Goal: Information Seeking & Learning: Learn about a topic

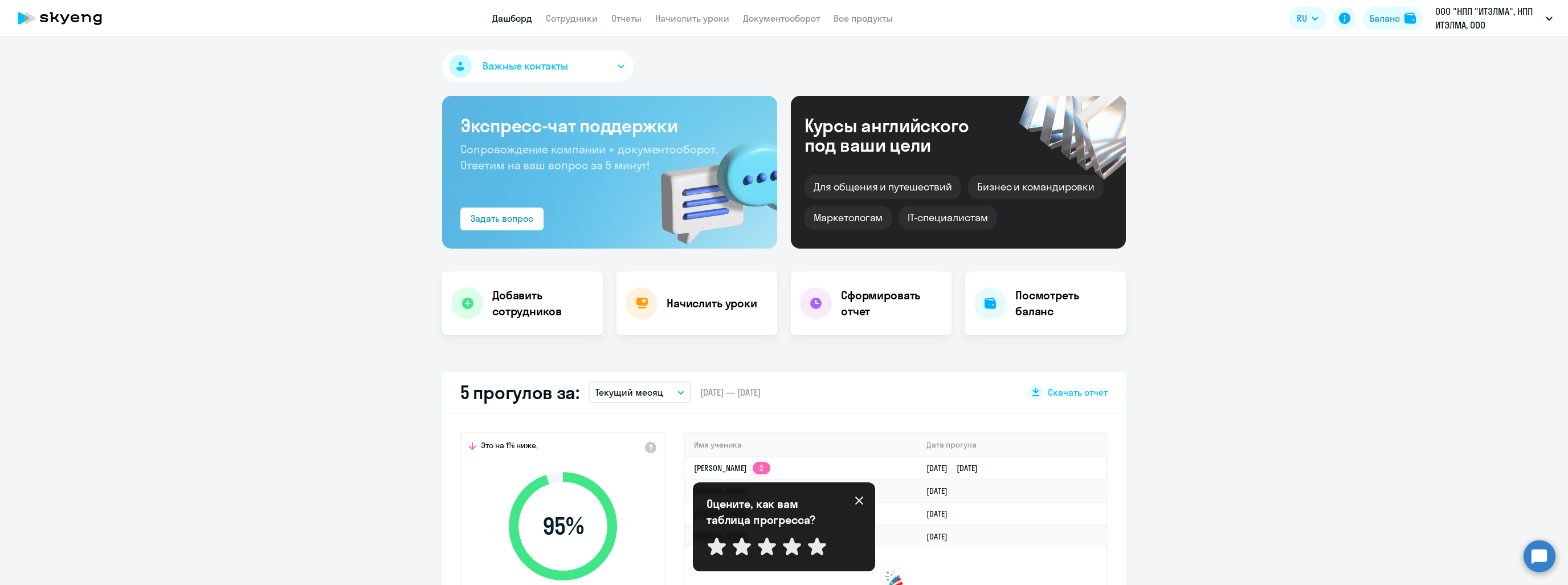
select select "30"
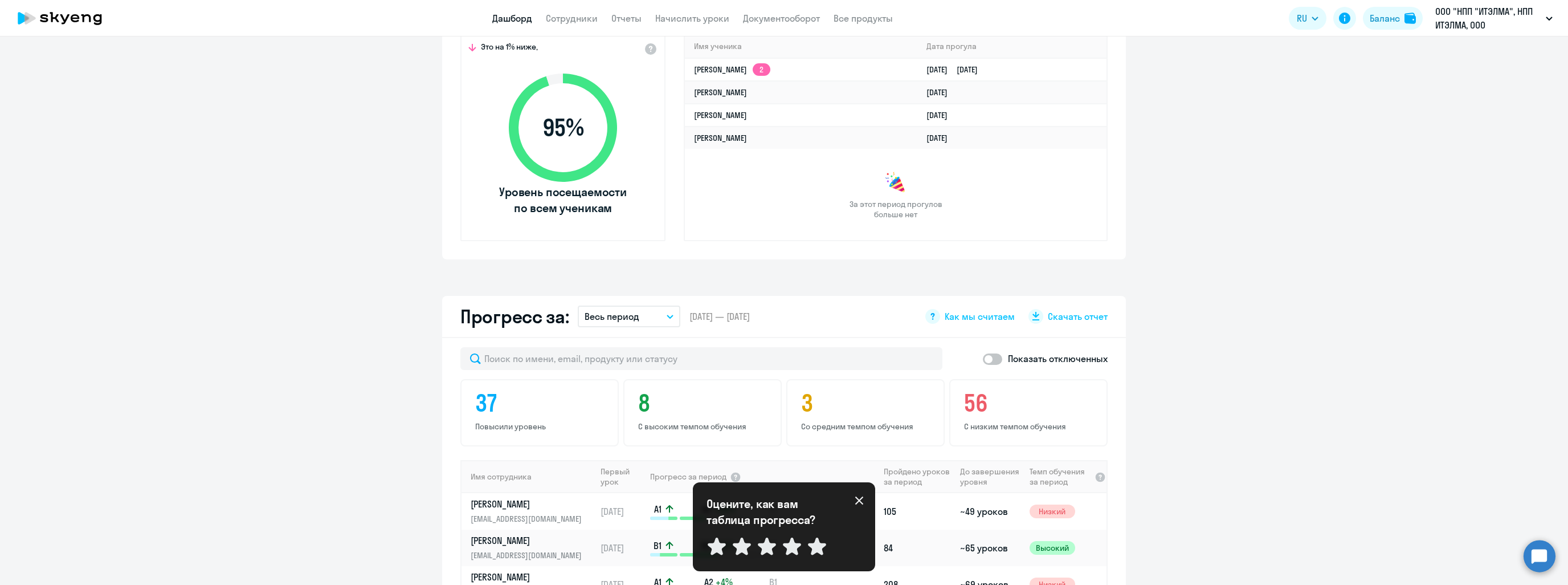
scroll to position [399, 0]
click at [576, 17] on link "Сотрудники" at bounding box center [572, 19] width 52 height 11
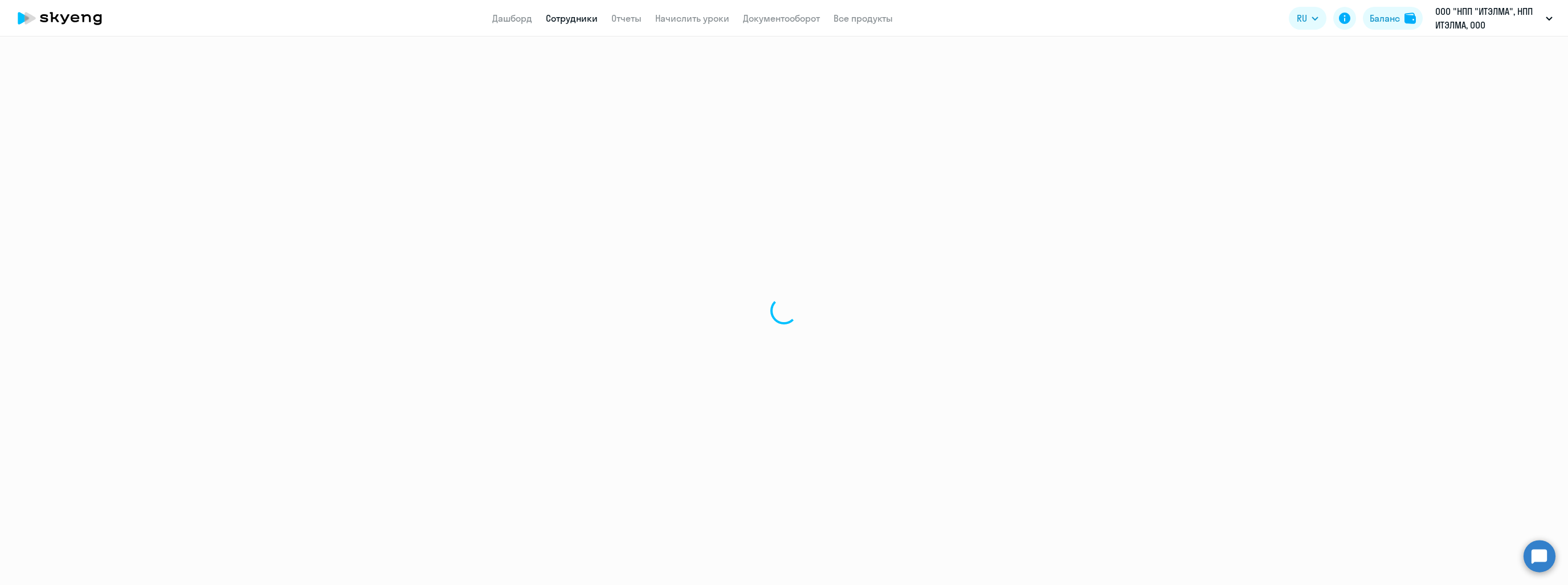
select select "30"
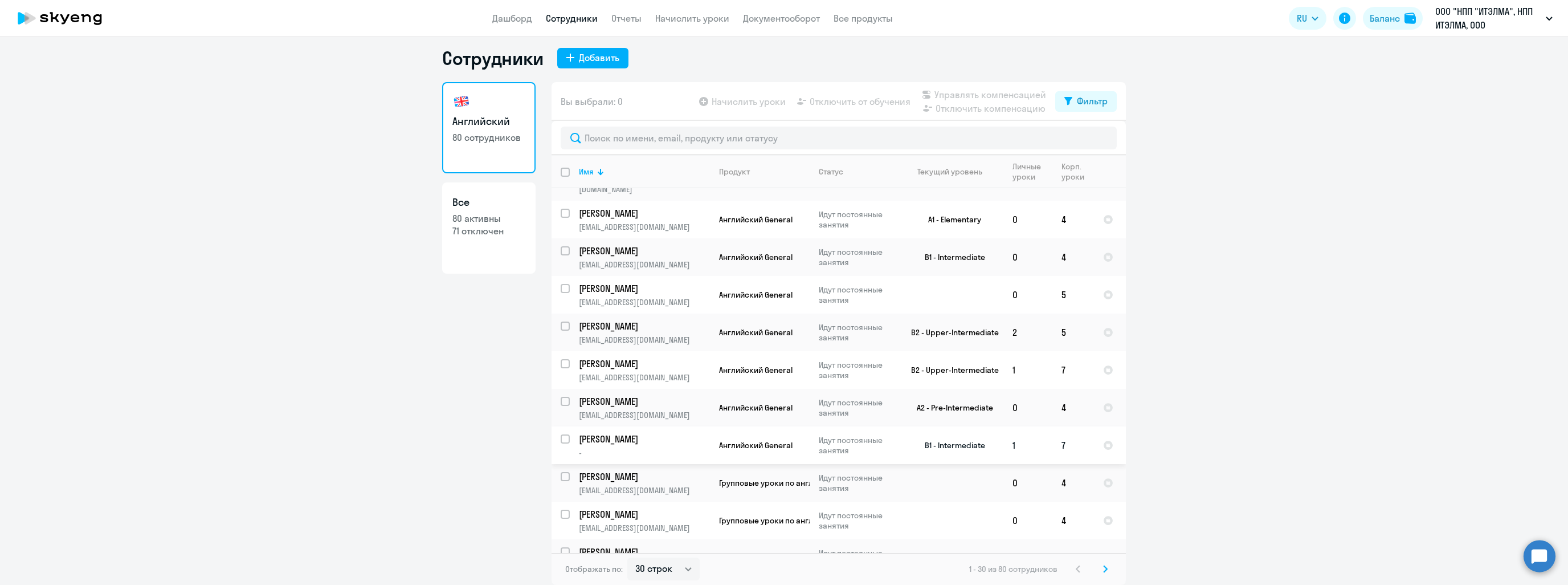
scroll to position [771, 0]
click at [1103, 573] on svg-icon at bounding box center [1105, 568] width 14 height 14
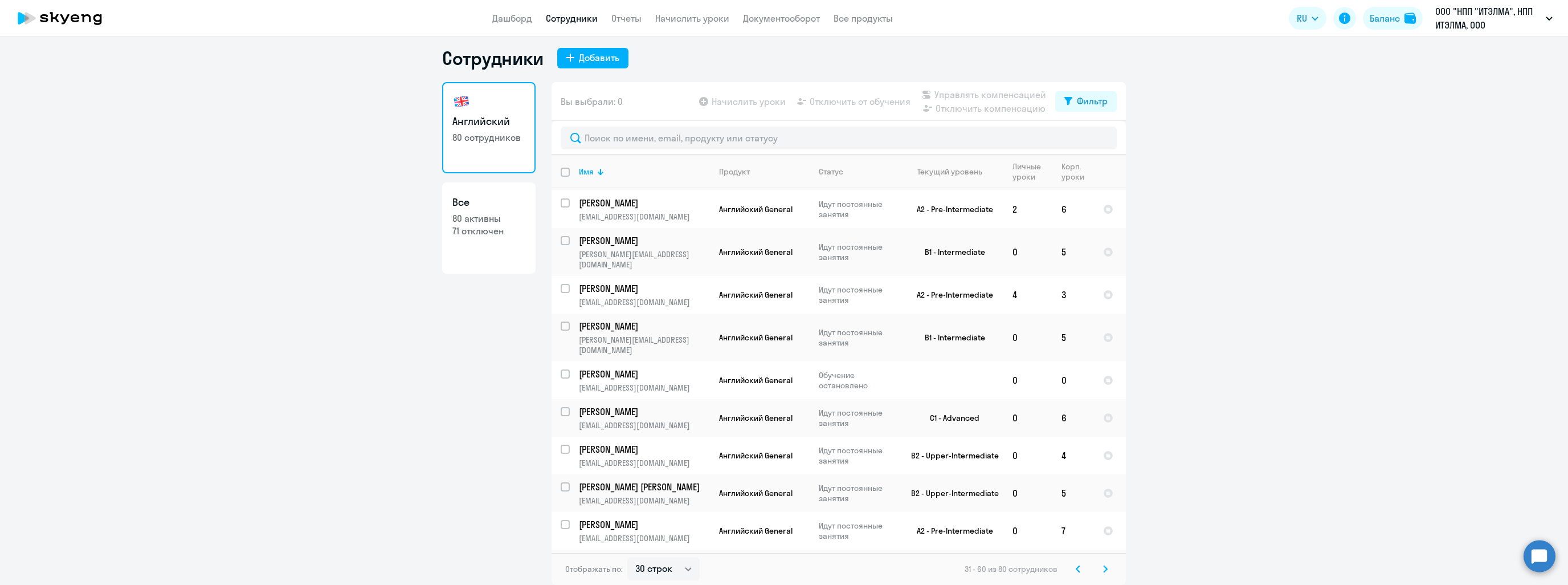
click at [1103, 565] on icon at bounding box center [1105, 568] width 5 height 8
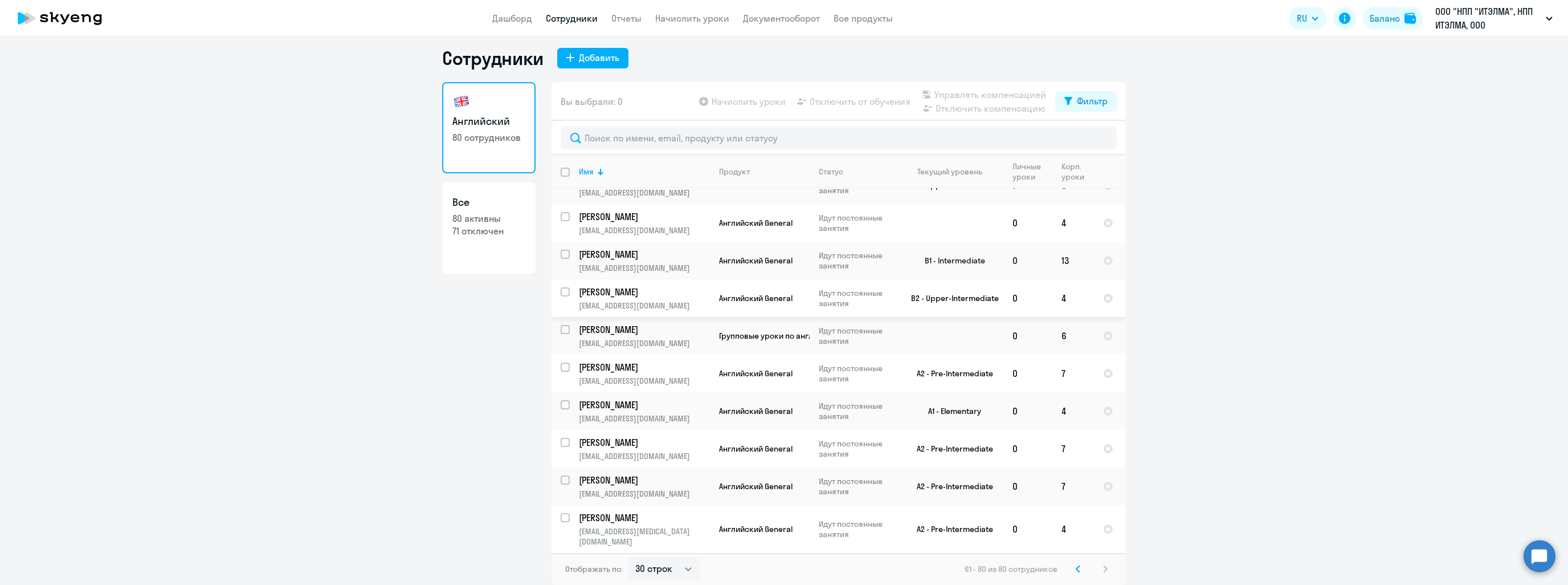
scroll to position [392, 0]
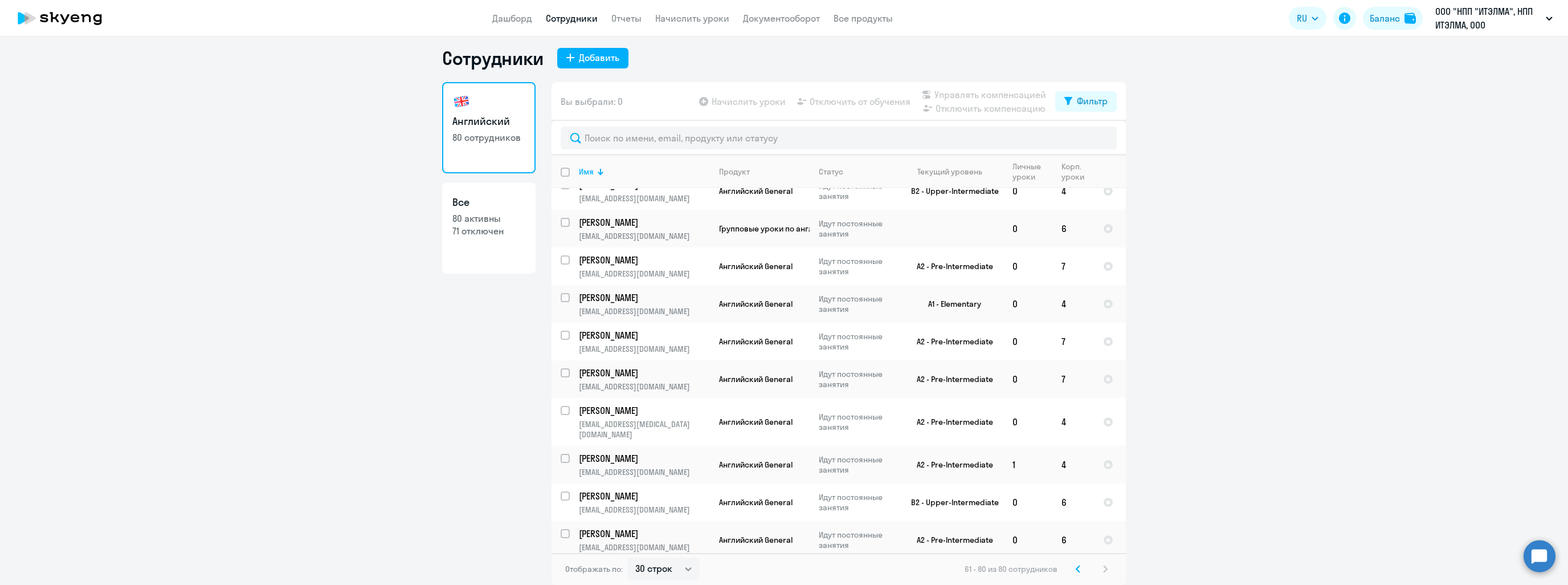
click at [1076, 567] on icon at bounding box center [1078, 568] width 5 height 8
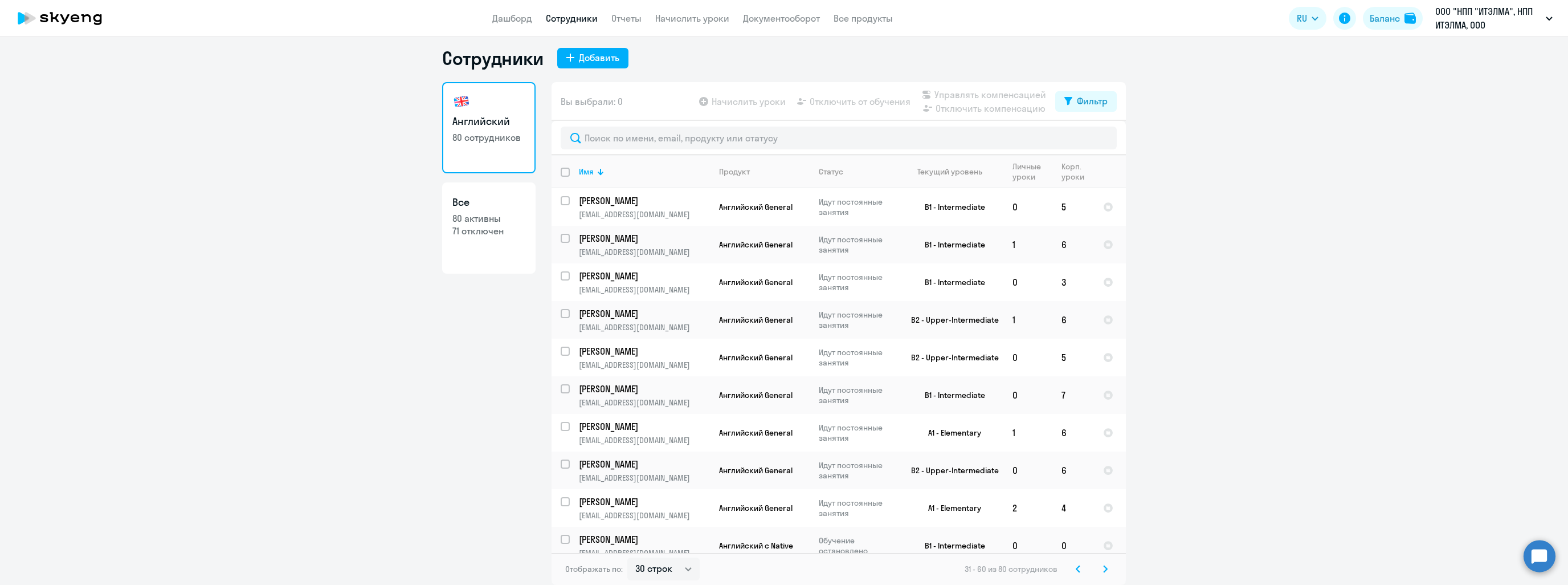
click at [1076, 567] on icon at bounding box center [1078, 568] width 5 height 8
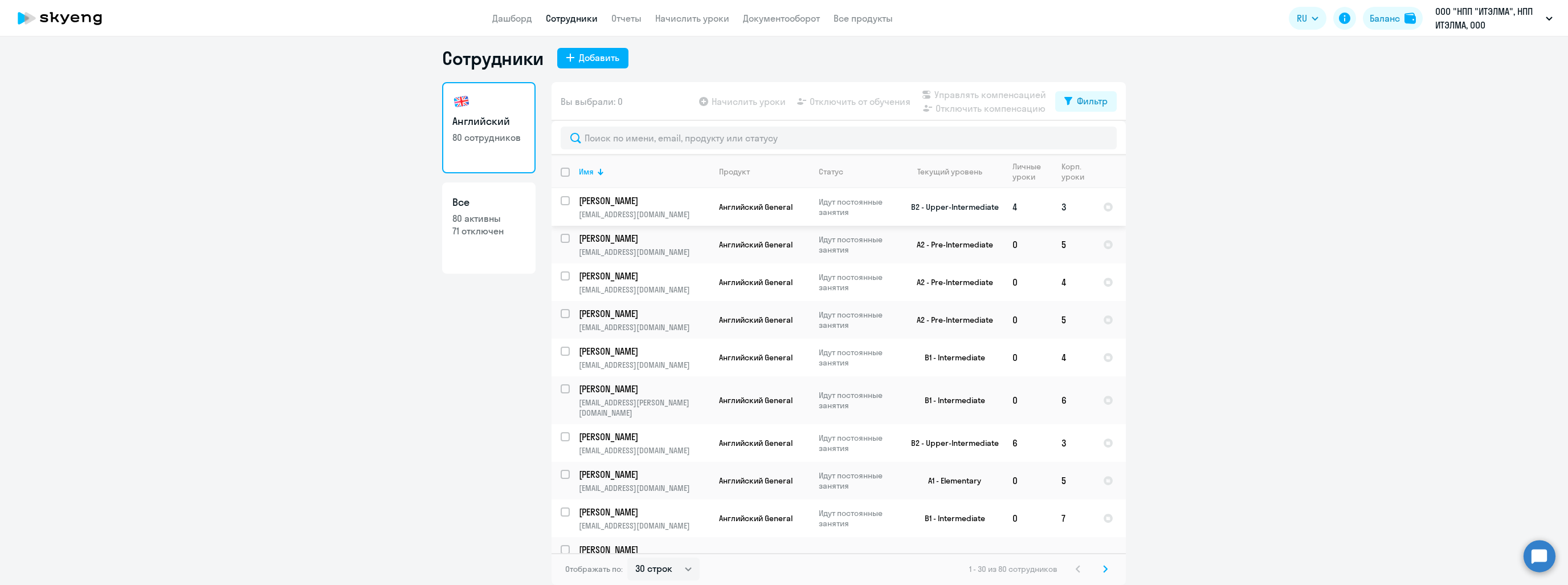
scroll to position [171, 0]
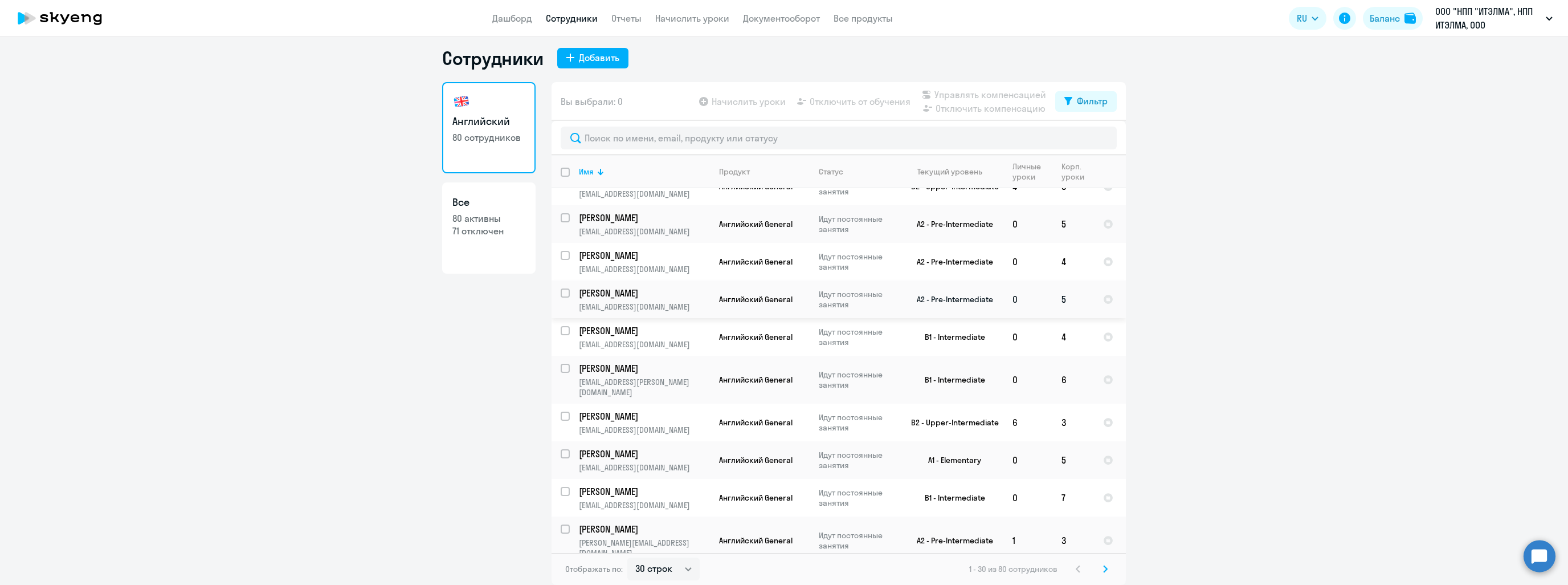
click at [655, 302] on td "[PERSON_NAME] [EMAIL_ADDRESS][DOMAIN_NAME]" at bounding box center [640, 299] width 141 height 38
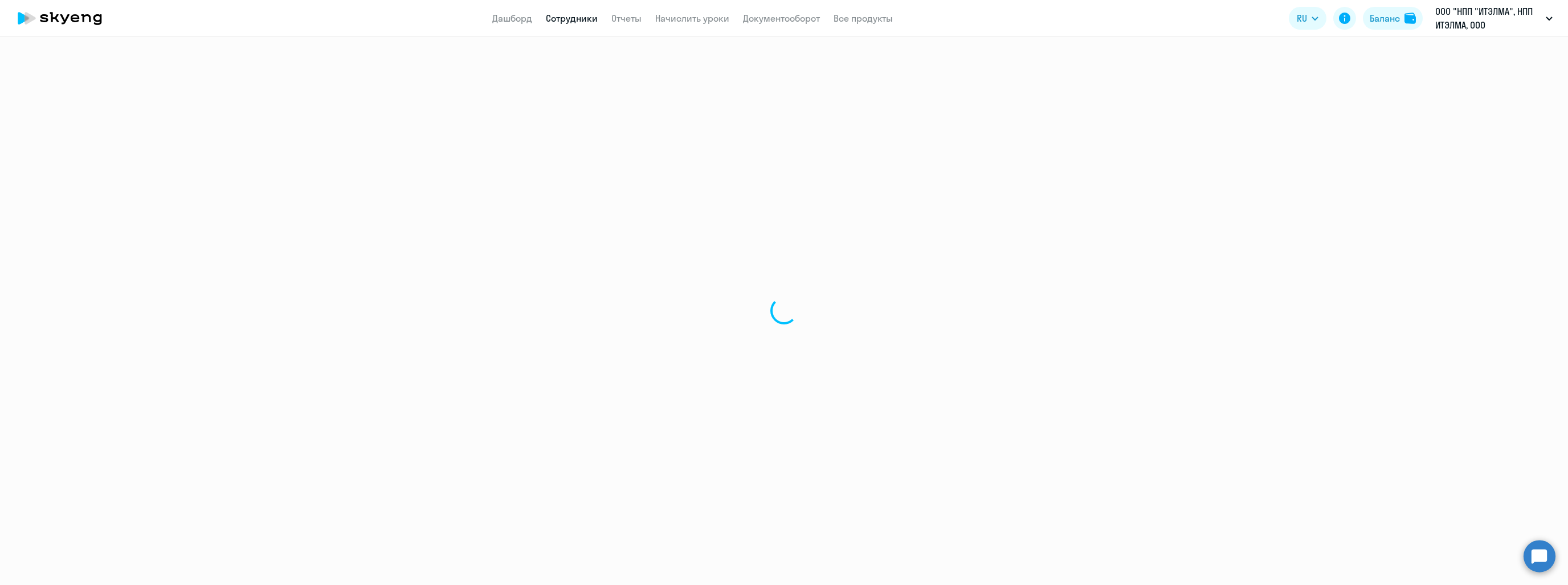
select select "english"
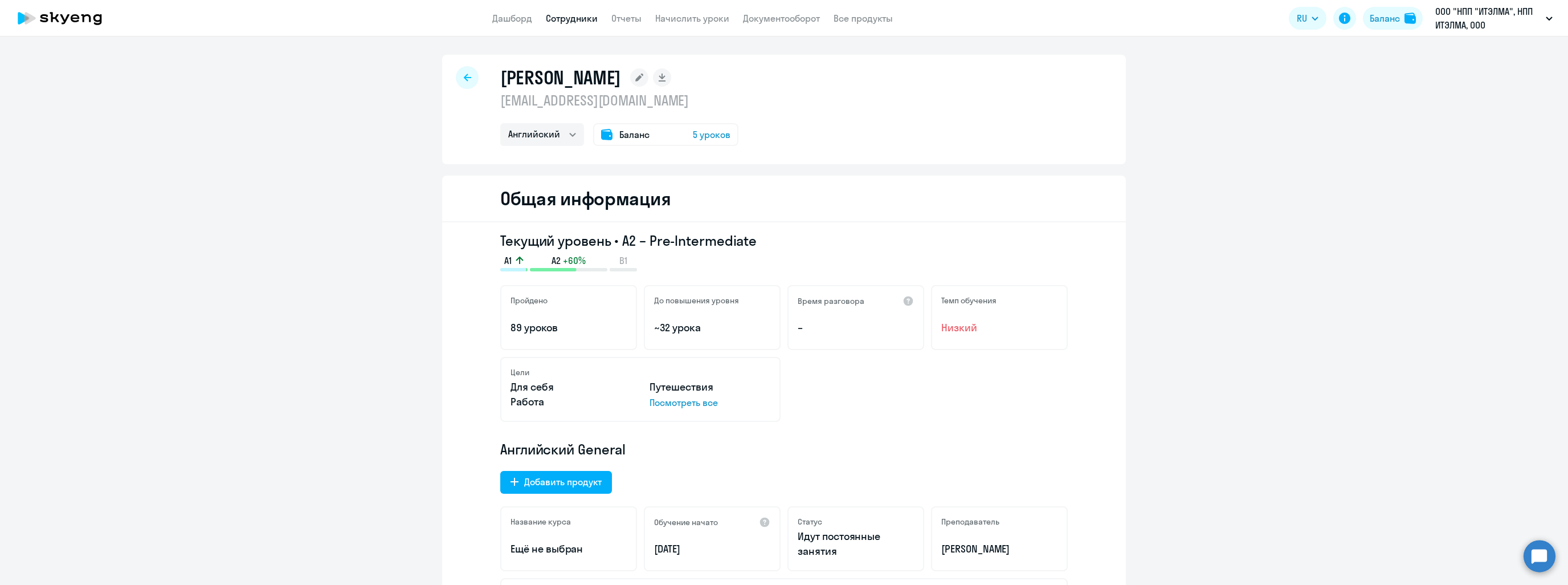
click at [471, 80] on div at bounding box center [467, 77] width 23 height 23
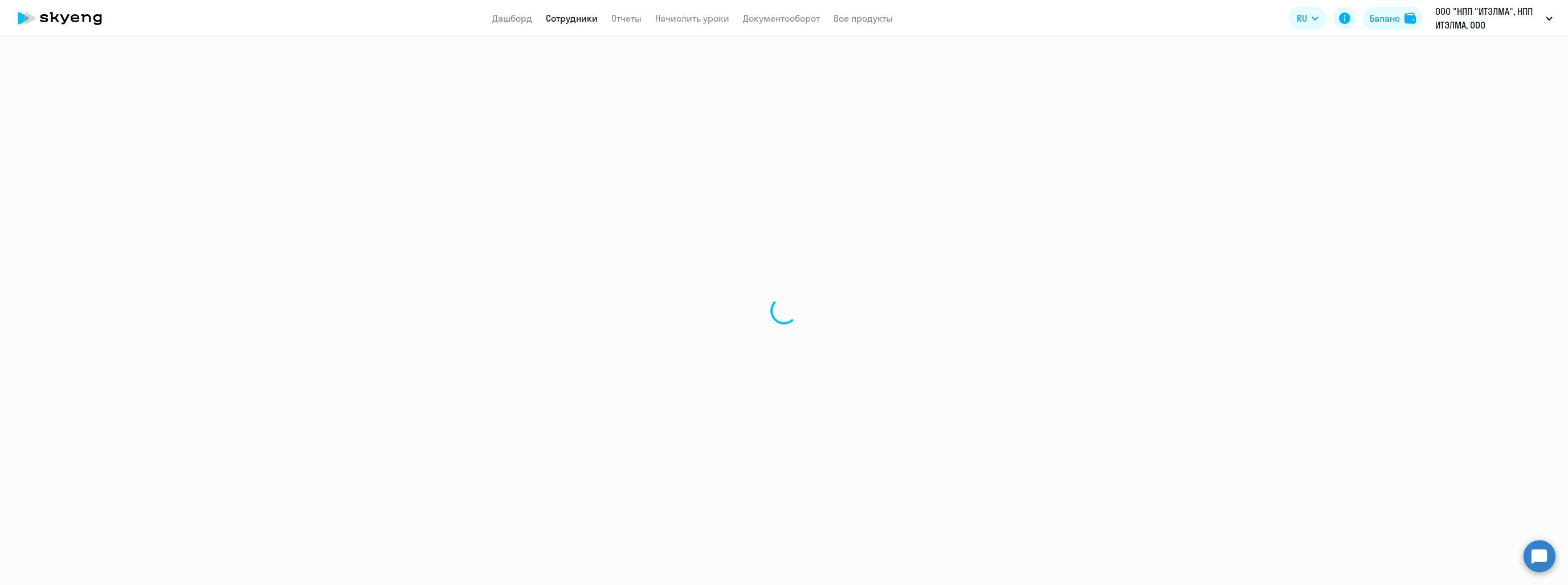
select select "30"
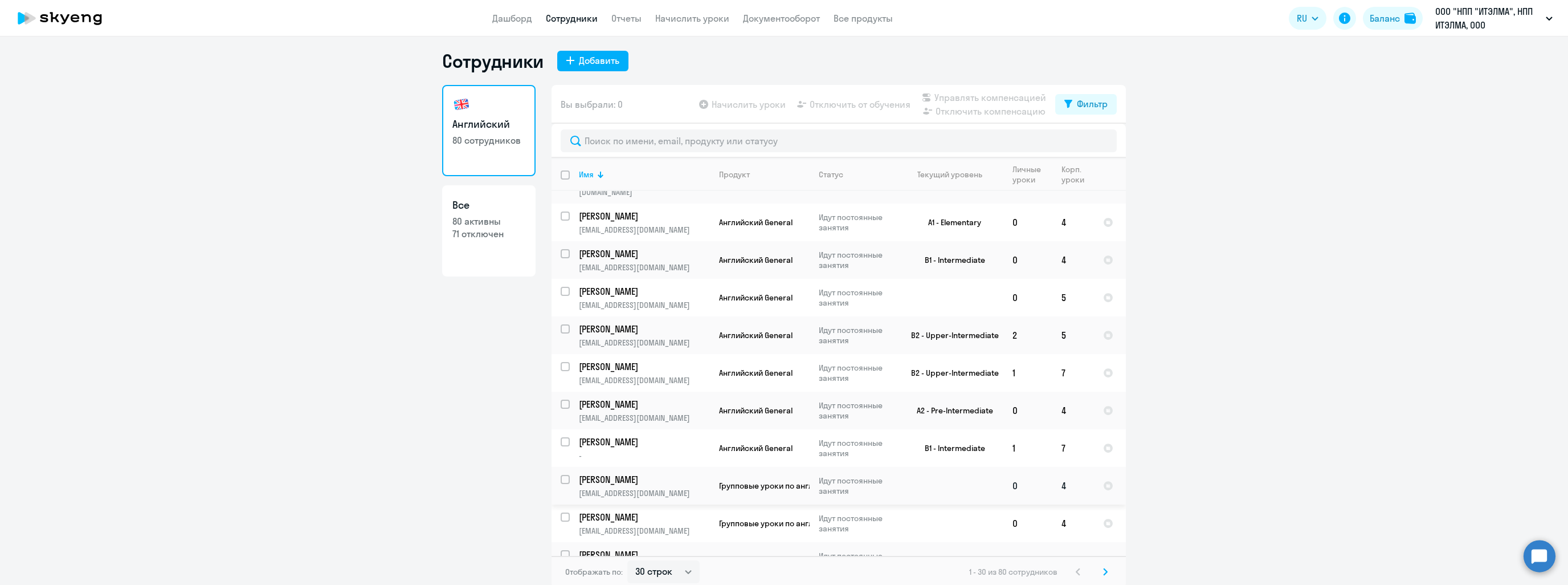
scroll to position [6, 0]
click at [1104, 566] on icon at bounding box center [1105, 568] width 4 height 6
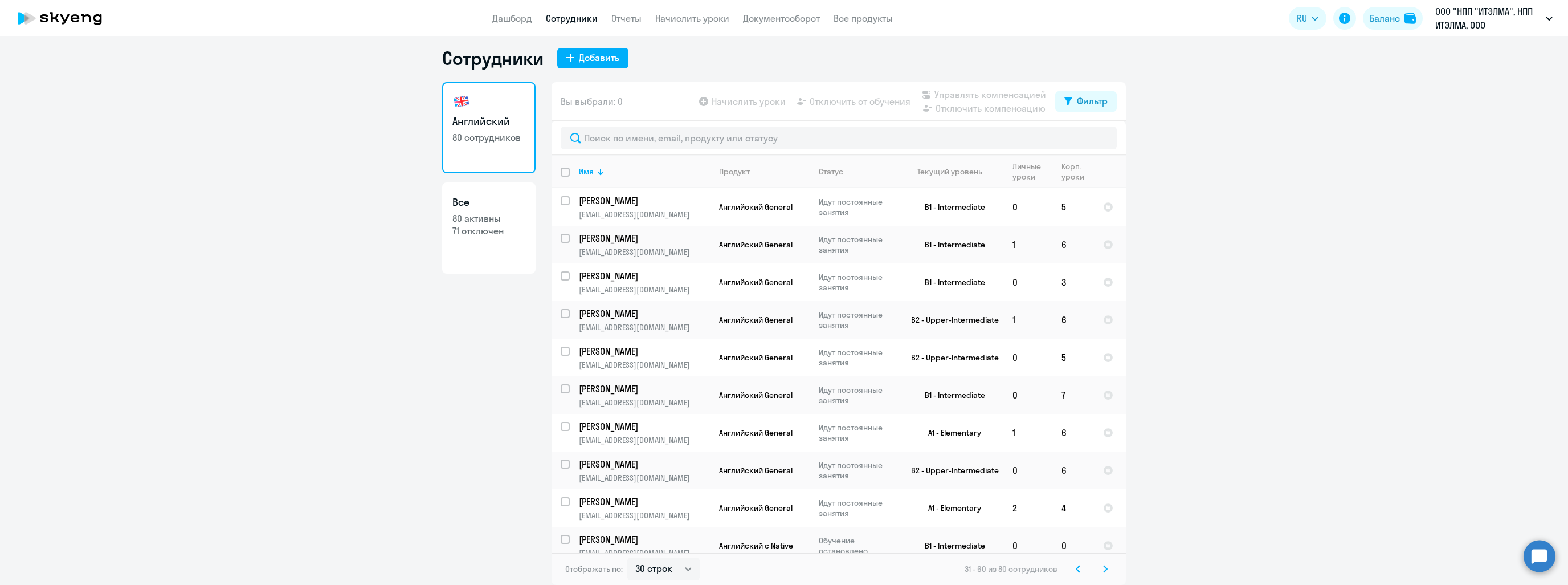
click at [1103, 569] on icon at bounding box center [1105, 568] width 5 height 8
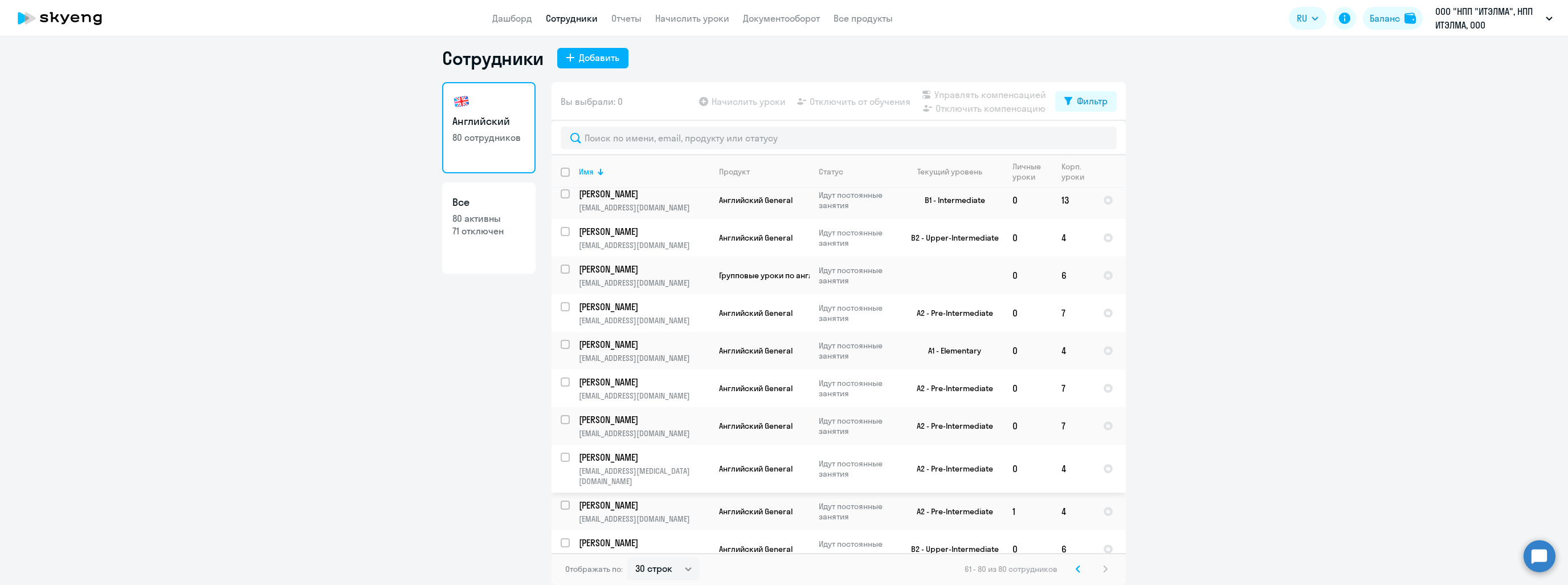
scroll to position [392, 0]
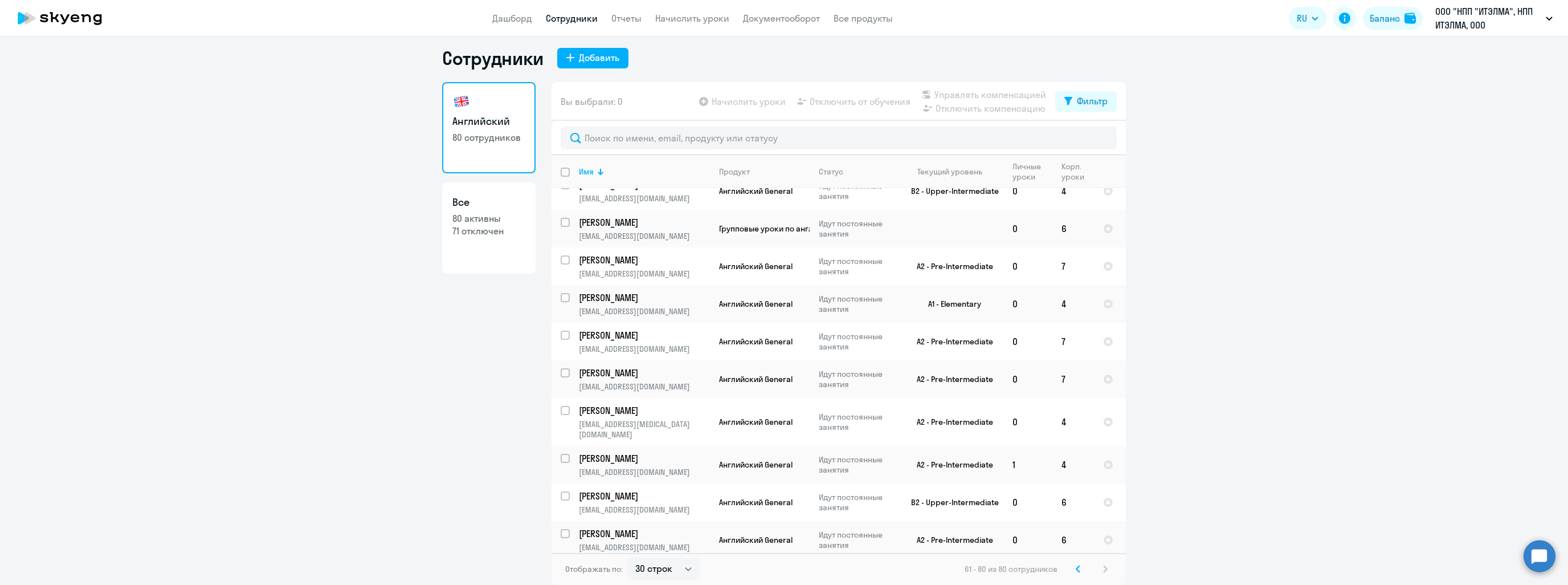
click at [1076, 565] on icon at bounding box center [1078, 568] width 5 height 8
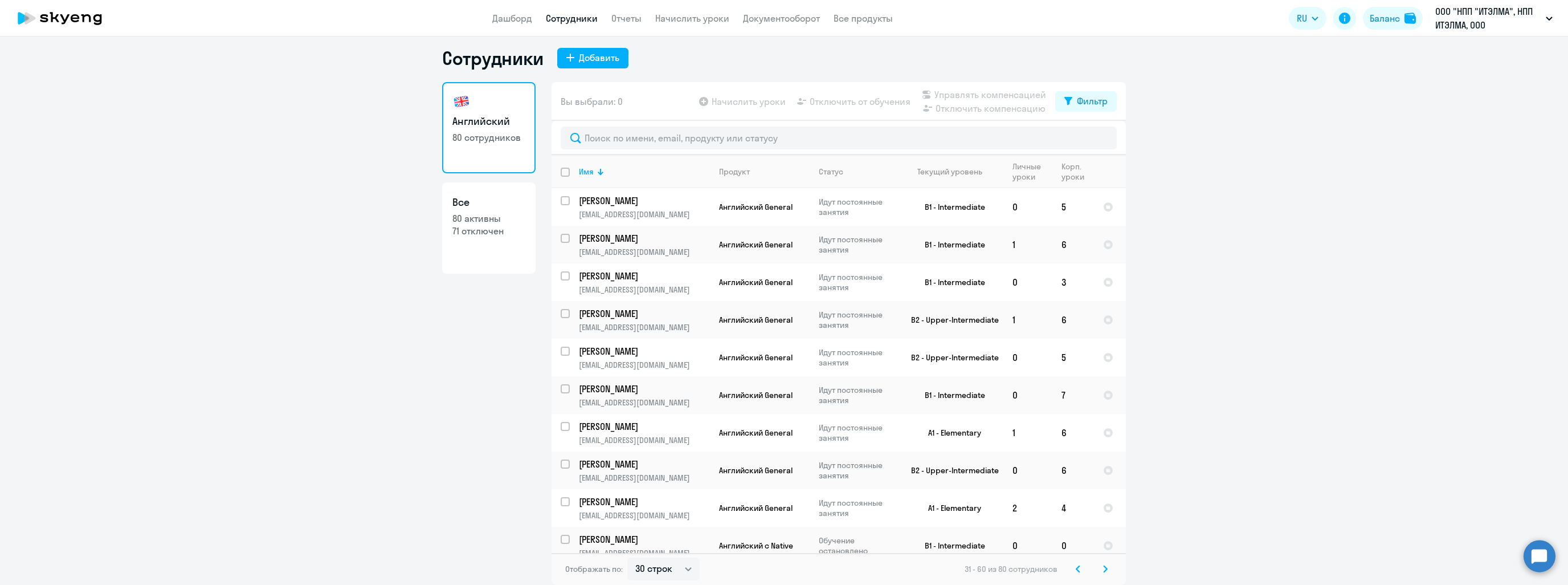
click at [1071, 566] on svg-icon at bounding box center [1078, 568] width 14 height 14
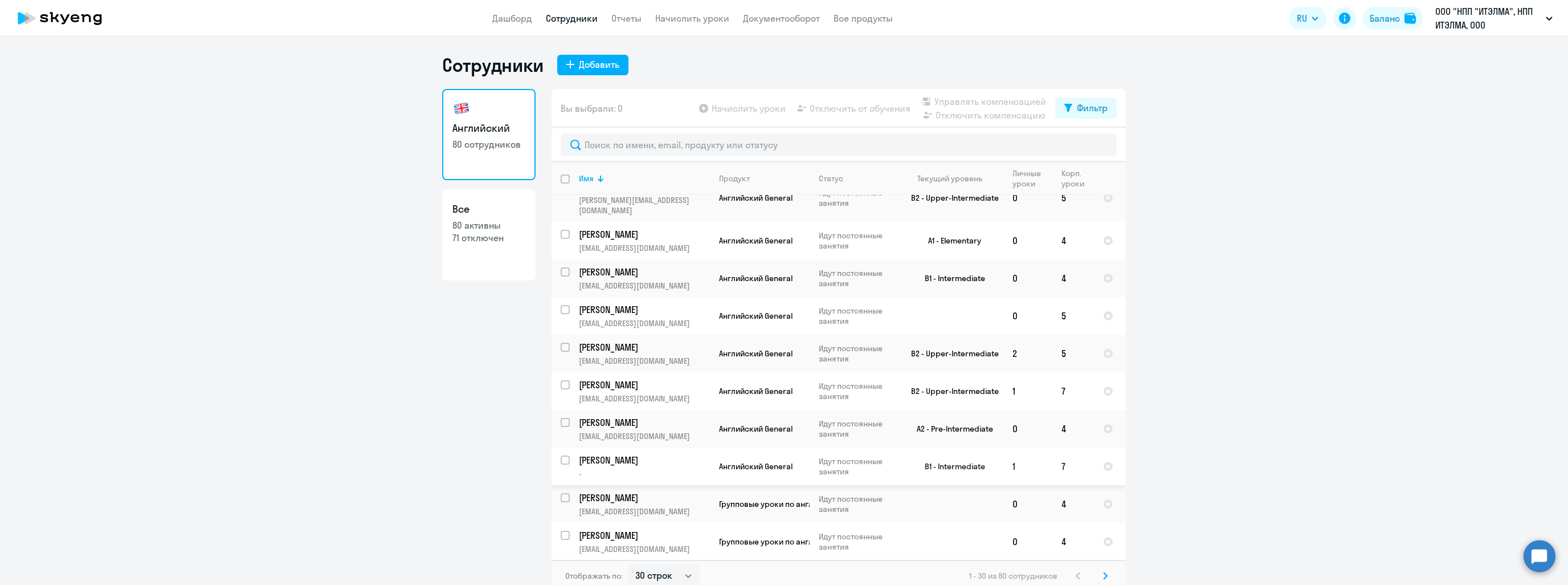
scroll to position [771, 0]
